Goal: Check status: Check status

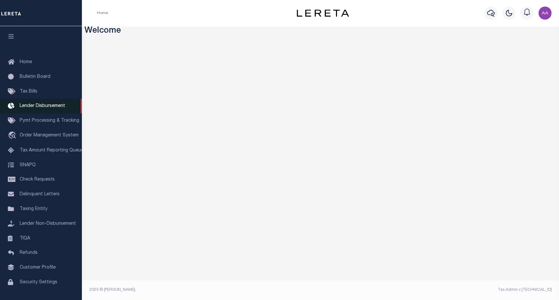
click at [50, 105] on span "Lender Disbursement" at bounding box center [43, 106] width 46 height 5
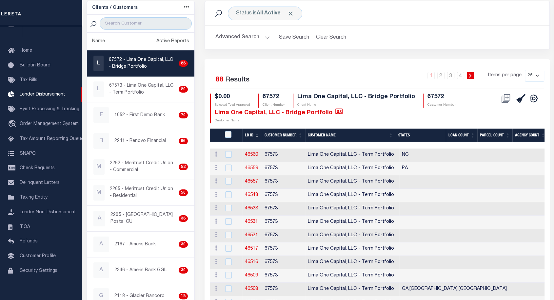
scroll to position [47, 0]
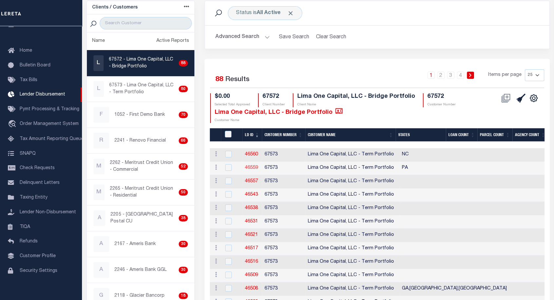
click at [251, 167] on link "46559" at bounding box center [251, 168] width 13 height 5
checkbox input "true"
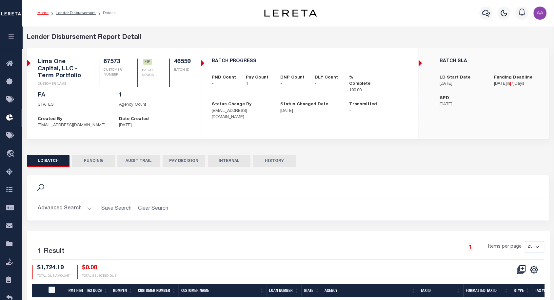
click at [273, 158] on button "HISTORY" at bounding box center [274, 161] width 43 height 12
select select "100"
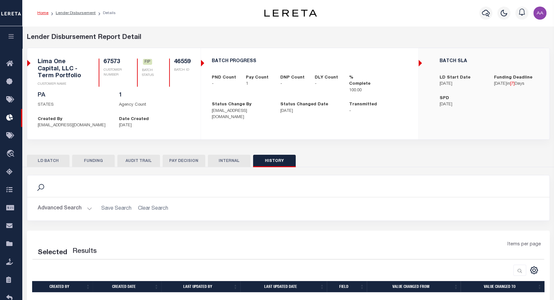
select select "100"
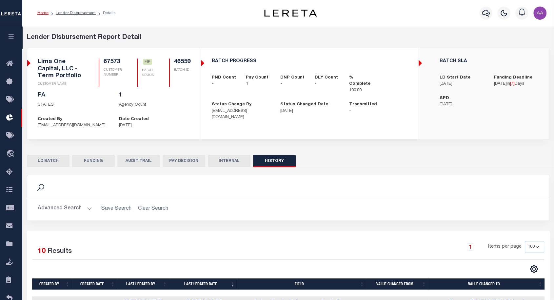
scroll to position [152, 0]
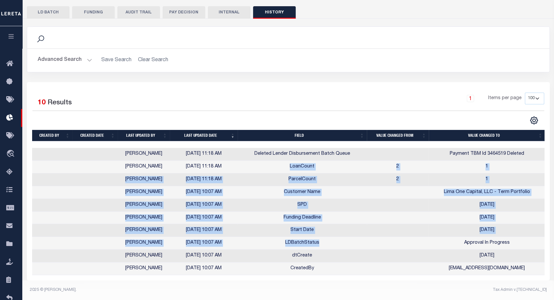
drag, startPoint x: 265, startPoint y: 158, endPoint x: 352, endPoint y: 246, distance: 123.3
click at [352, 246] on tbody "[PERSON_NAME] L [DATE] 11:18 AM Deleted Lender Disbursement Batch Queue Payment…" at bounding box center [288, 211] width 513 height 127
click at [352, 250] on td "dtCreate" at bounding box center [302, 256] width 129 height 13
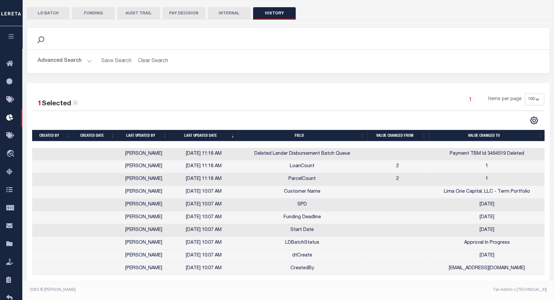
click at [74, 102] on icon at bounding box center [75, 103] width 4 height 4
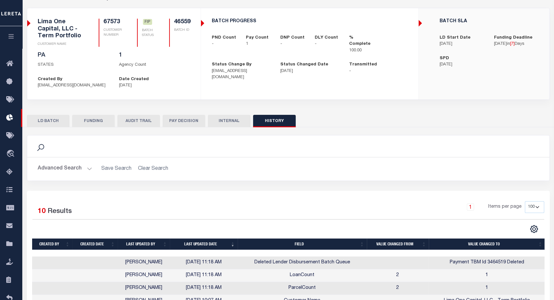
scroll to position [38, 0]
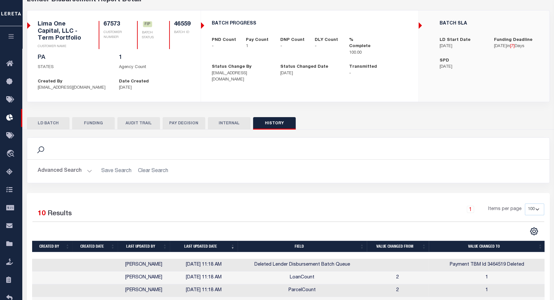
click at [47, 121] on button "LD BATCH" at bounding box center [48, 123] width 43 height 12
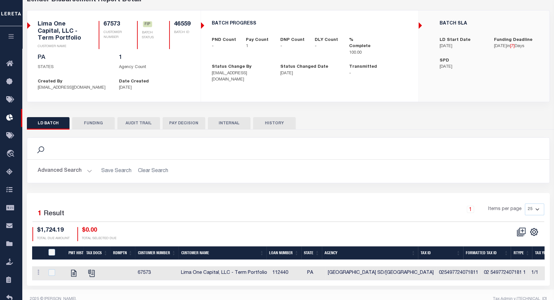
scroll to position [47, 0]
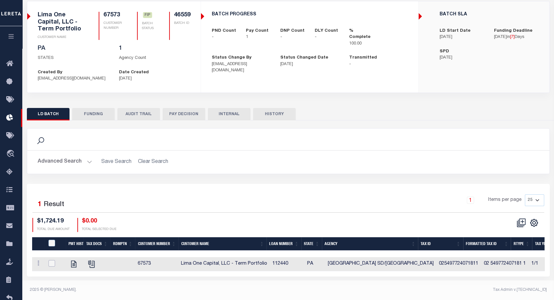
click at [50, 262] on input "checkbox" at bounding box center [51, 263] width 7 height 7
checkbox input "true"
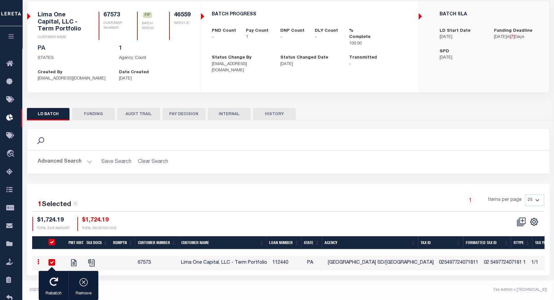
click at [147, 112] on button "AUDIT TRAIL" at bounding box center [138, 114] width 43 height 12
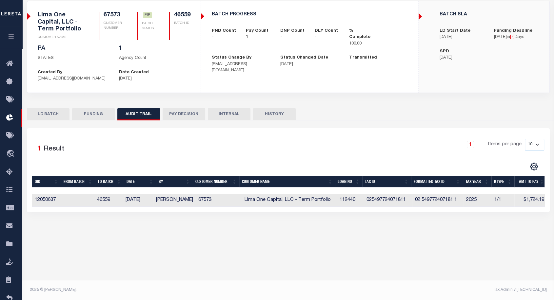
click at [273, 117] on button "HISTORY" at bounding box center [274, 114] width 43 height 12
select select "100"
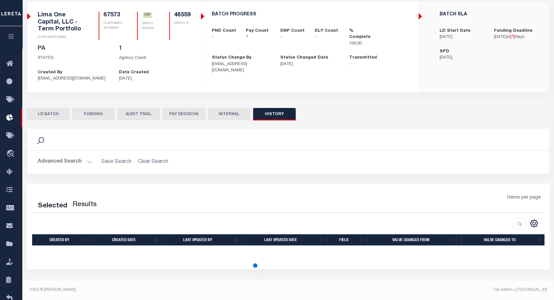
select select "100"
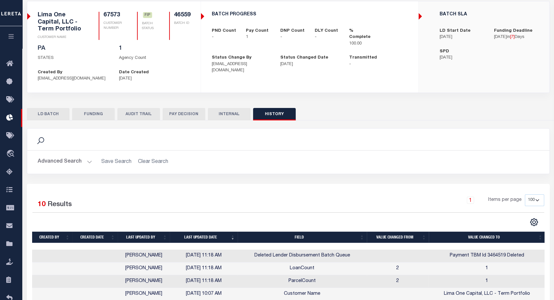
scroll to position [152, 0]
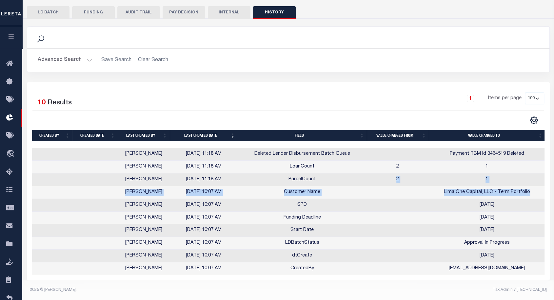
drag, startPoint x: 531, startPoint y: 190, endPoint x: 293, endPoint y: 164, distance: 239.9
click at [293, 164] on tbody "[PERSON_NAME] L [DATE] 11:18 AM Deleted Lender Disbursement Batch Queue Payment…" at bounding box center [288, 211] width 513 height 127
click at [513, 177] on td "1" at bounding box center [487, 180] width 116 height 13
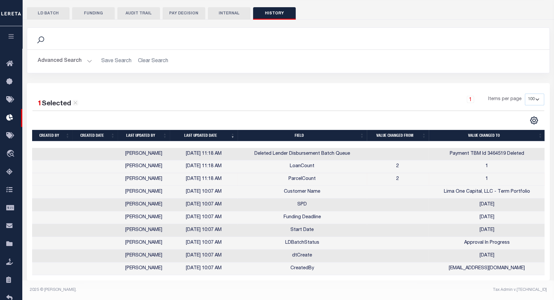
click at [513, 177] on td "1" at bounding box center [487, 179] width 116 height 13
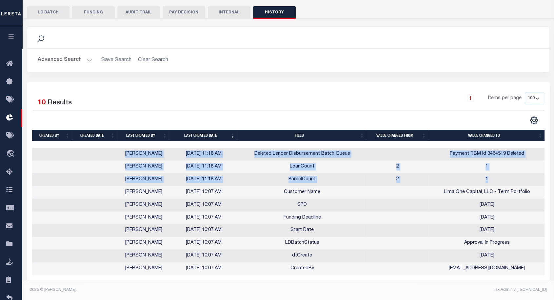
drag, startPoint x: 513, startPoint y: 177, endPoint x: 109, endPoint y: 147, distance: 405.7
click at [109, 148] on tbody "[PERSON_NAME] L [DATE] 11:18 AM Deleted Lender Disbursement Batch Queue Payment…" at bounding box center [288, 211] width 513 height 127
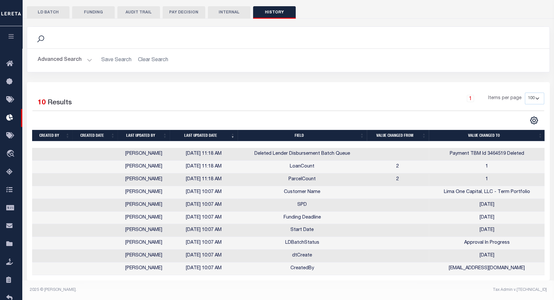
click at [317, 74] on div "Search Advanced Search Save Search Clear Search Is On" at bounding box center [288, 55] width 532 height 56
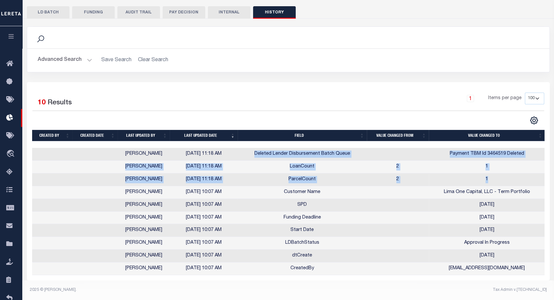
drag, startPoint x: 495, startPoint y: 175, endPoint x: 256, endPoint y: 147, distance: 241.2
click at [256, 148] on tbody "[PERSON_NAME] L [DATE] 11:18 AM Deleted Lender Disbursement Batch Queue Payment…" at bounding box center [288, 211] width 513 height 127
drag, startPoint x: 119, startPoint y: 191, endPoint x: 404, endPoint y: 275, distance: 297.1
click at [404, 275] on div "Created by Created date Last updated by Last updated date Field Value changed f…" at bounding box center [288, 211] width 512 height 127
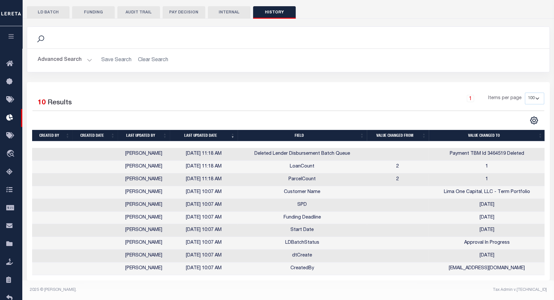
click at [280, 108] on div "1 Selected 10 Results 1 Items per page 10 25 50 100" at bounding box center [288, 109] width 522 height 32
click at [188, 66] on div "Advanced Search Save Search Clear Search Created by Contains Contains Is" at bounding box center [288, 60] width 522 height 23
